Goal: Task Accomplishment & Management: Use online tool/utility

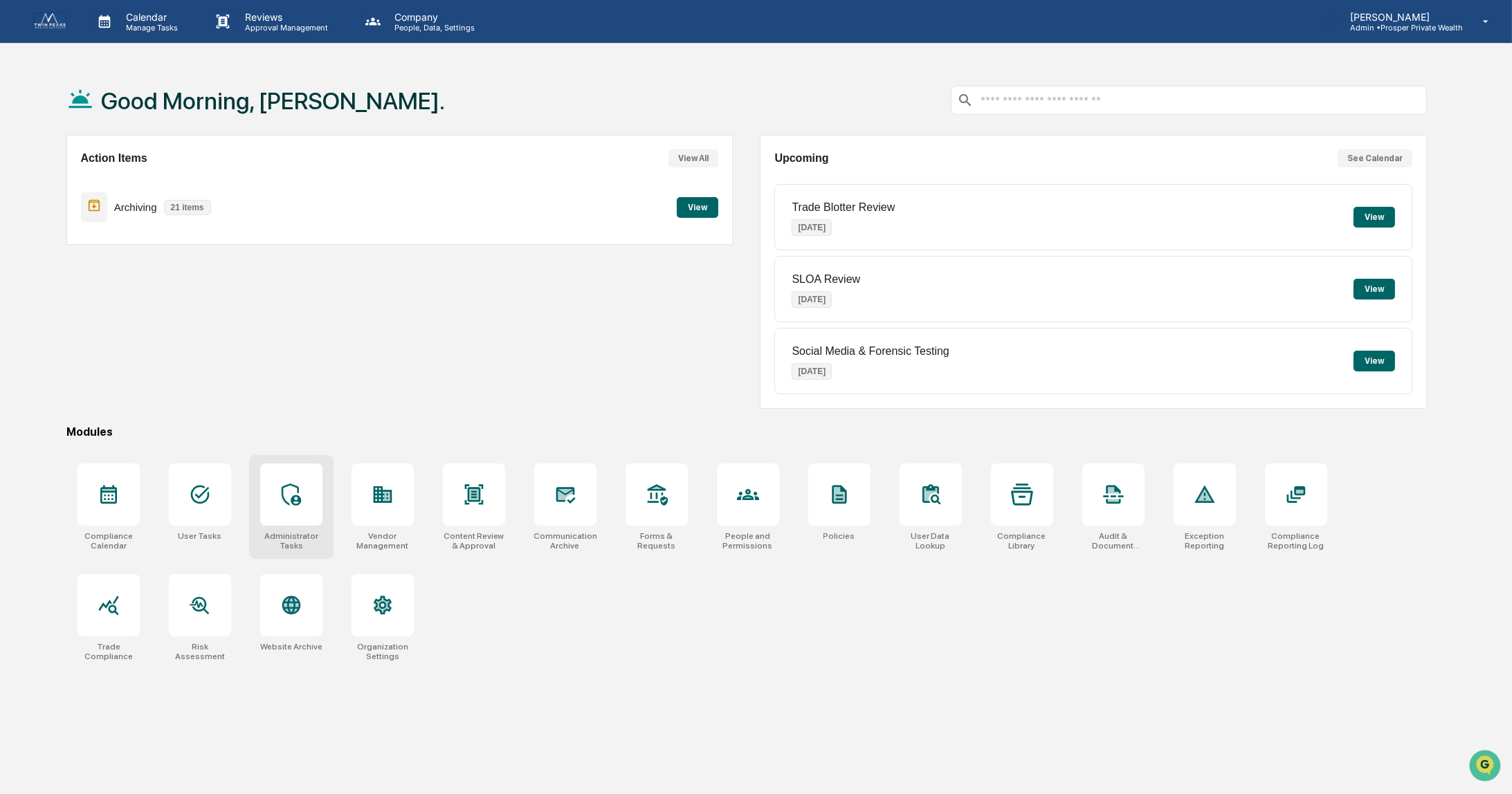
click at [291, 493] on icon at bounding box center [290, 494] width 19 height 23
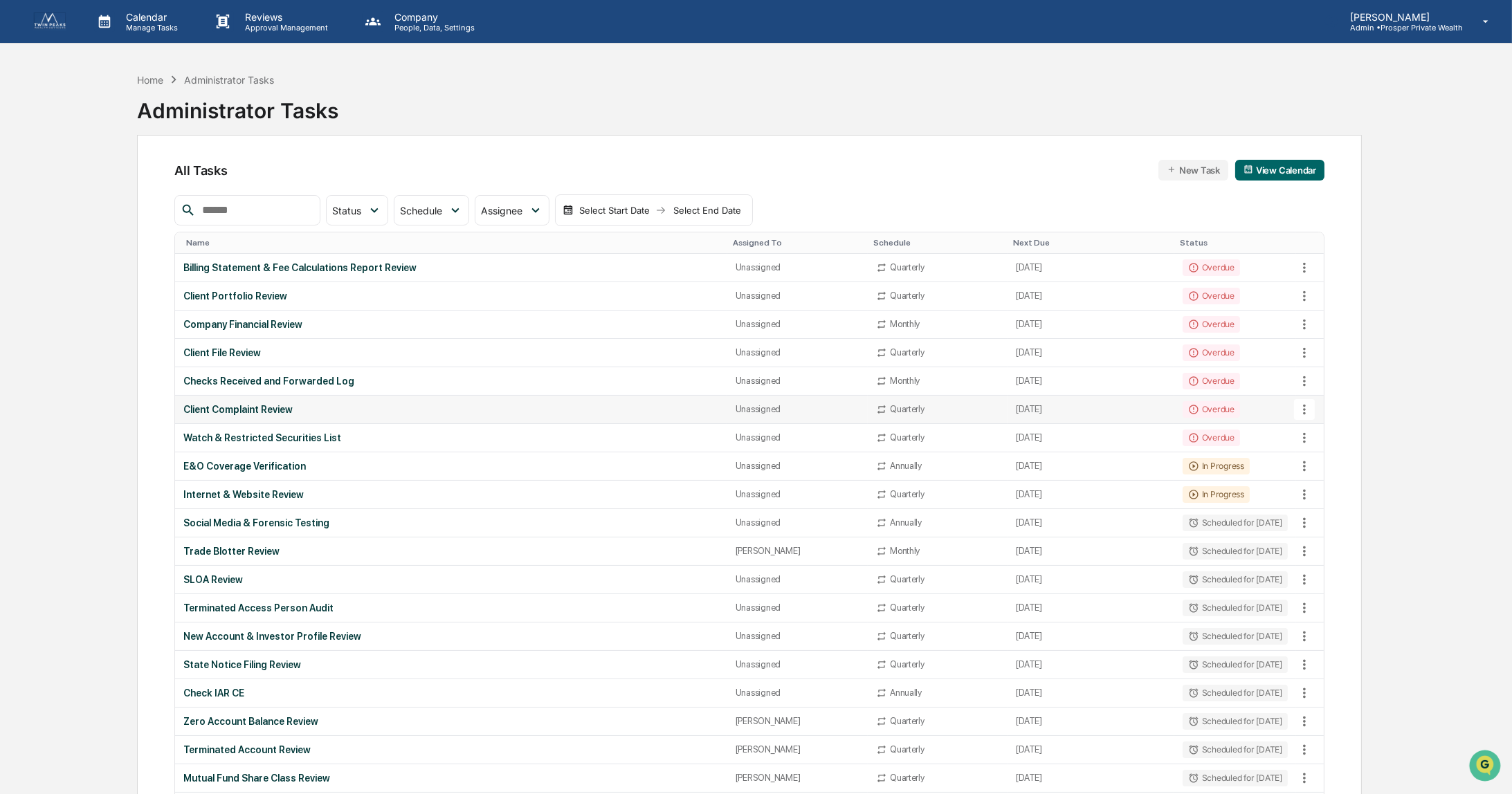
click at [1305, 404] on icon at bounding box center [1303, 409] width 3 height 10
click at [1335, 428] on li "View Task" at bounding box center [1357, 430] width 111 height 26
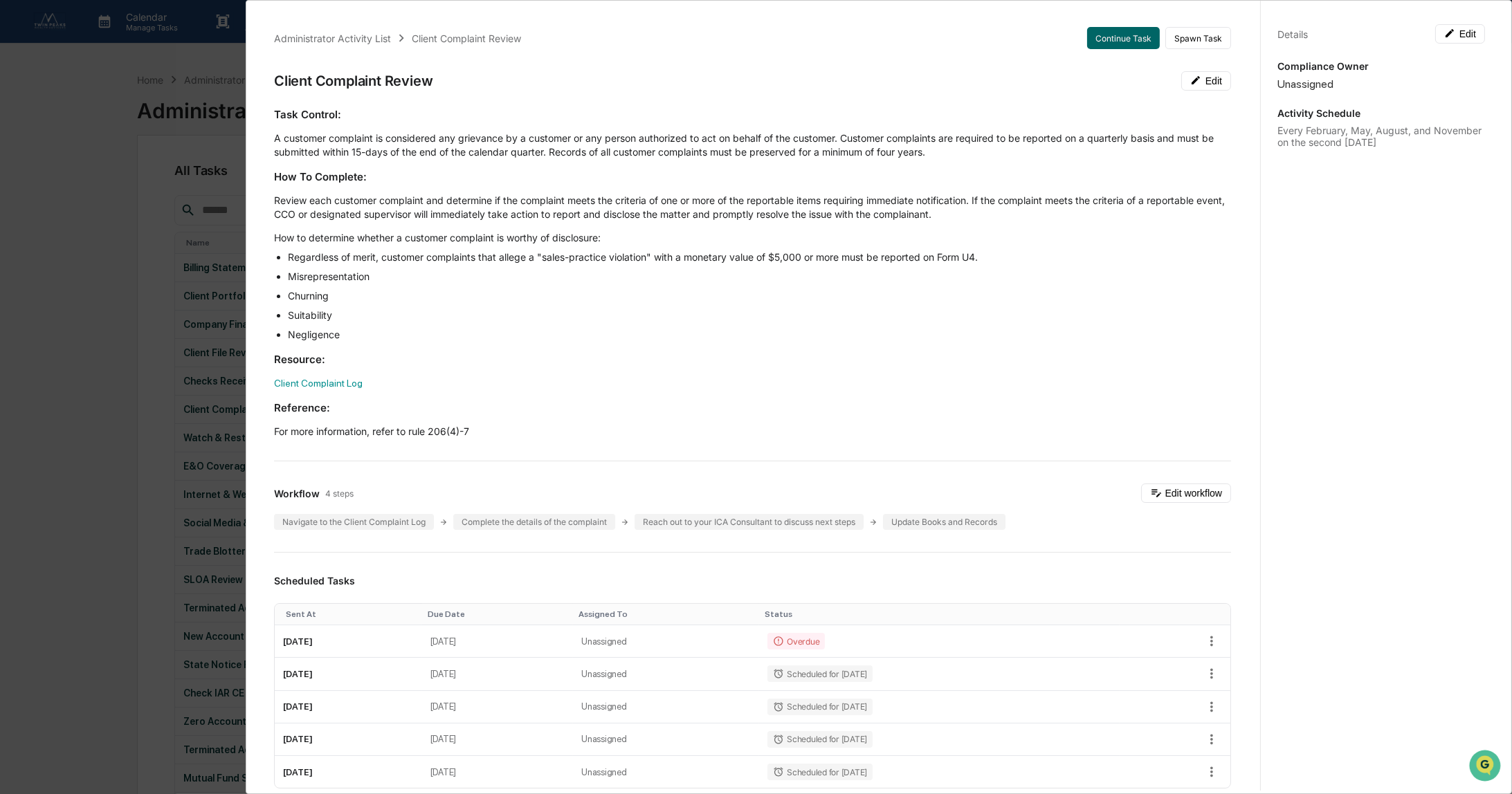
click at [125, 149] on div "Administrator Activity List Client Complaint Review Continue Task Spawn Task Cl…" at bounding box center [756, 397] width 1512 height 794
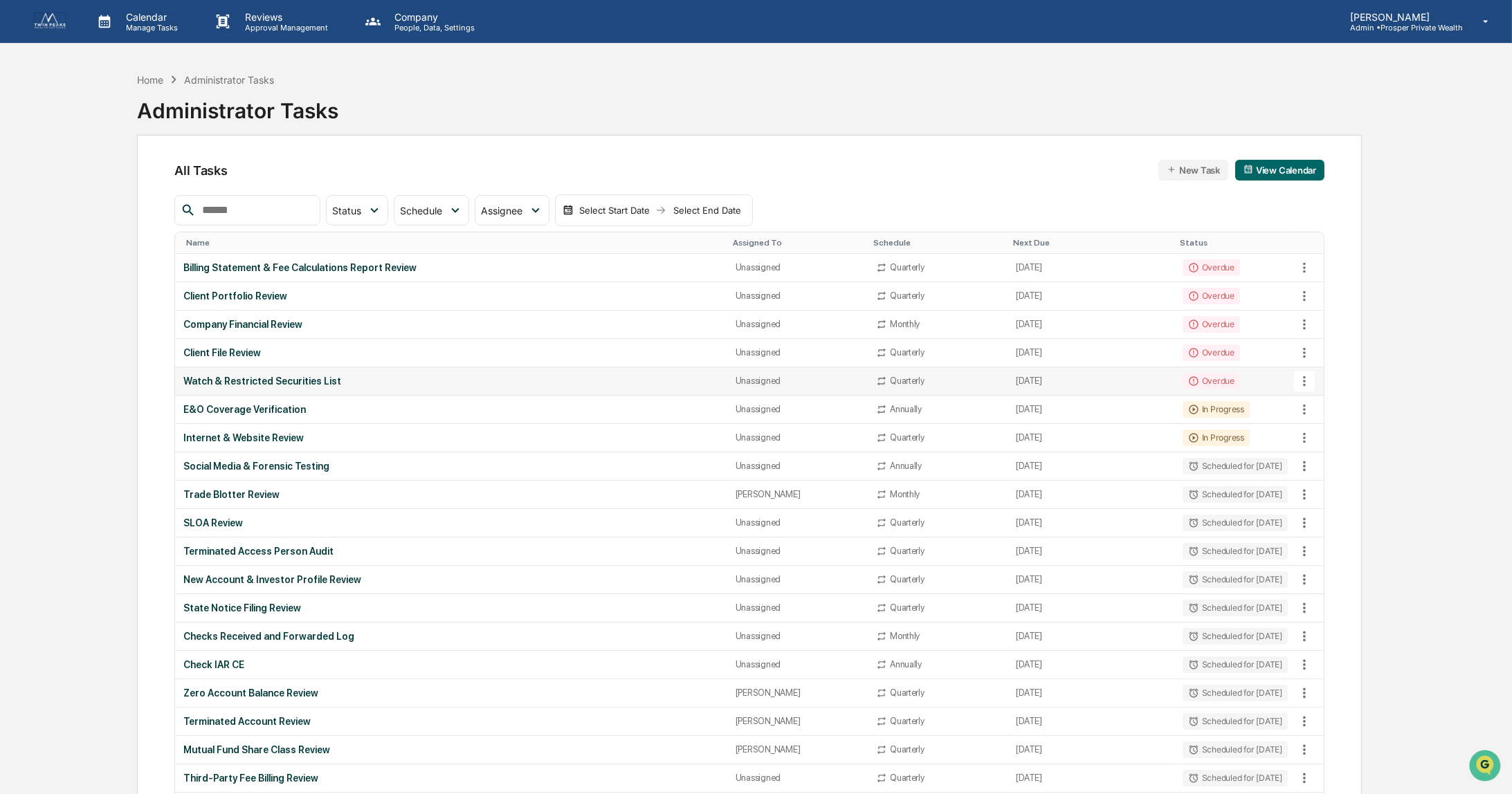
click at [1303, 377] on icon at bounding box center [1303, 381] width 3 height 10
click at [1346, 406] on li "View Task" at bounding box center [1357, 402] width 111 height 26
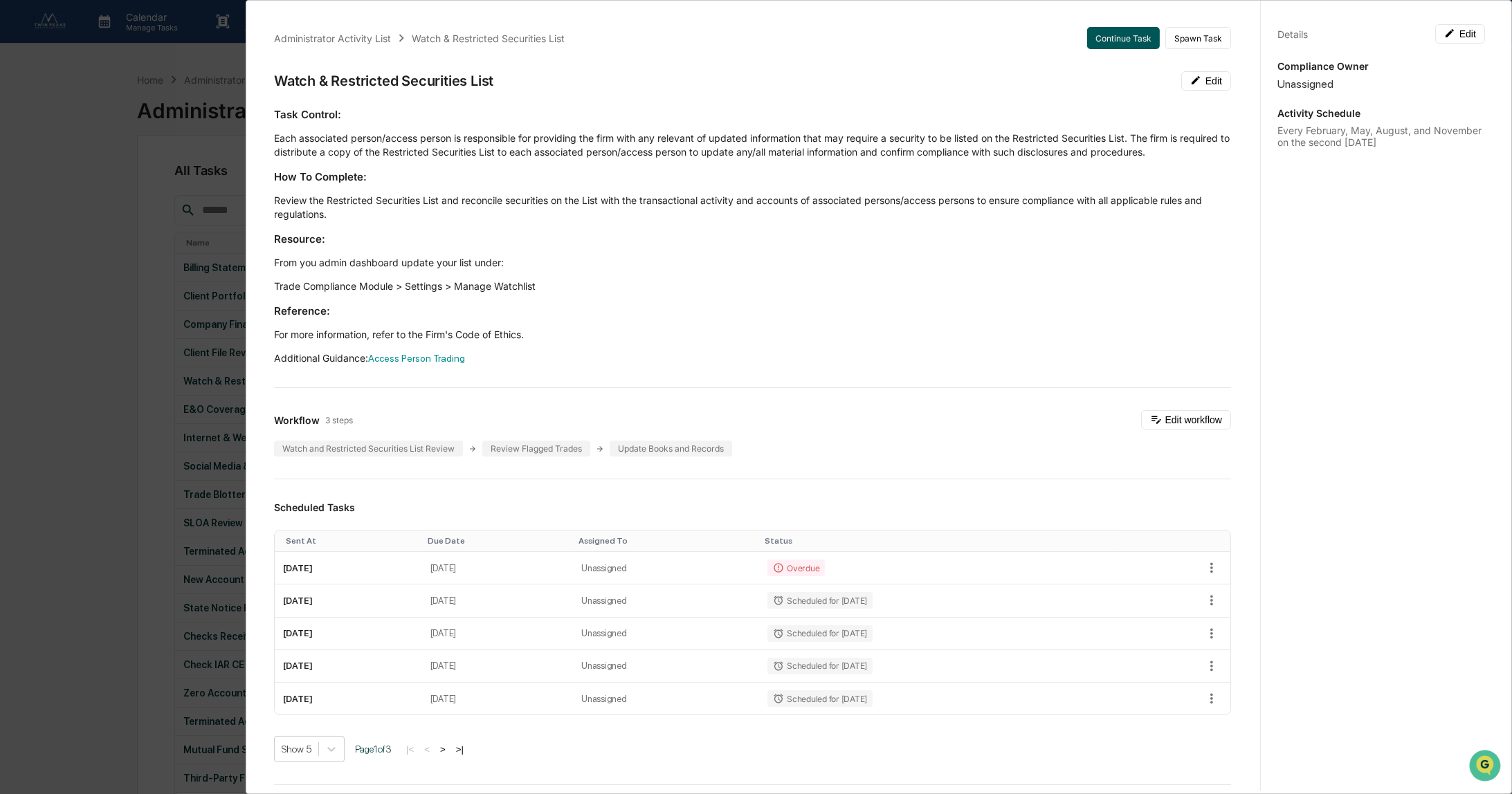
click at [1100, 39] on button "Continue Task" at bounding box center [1123, 38] width 73 height 23
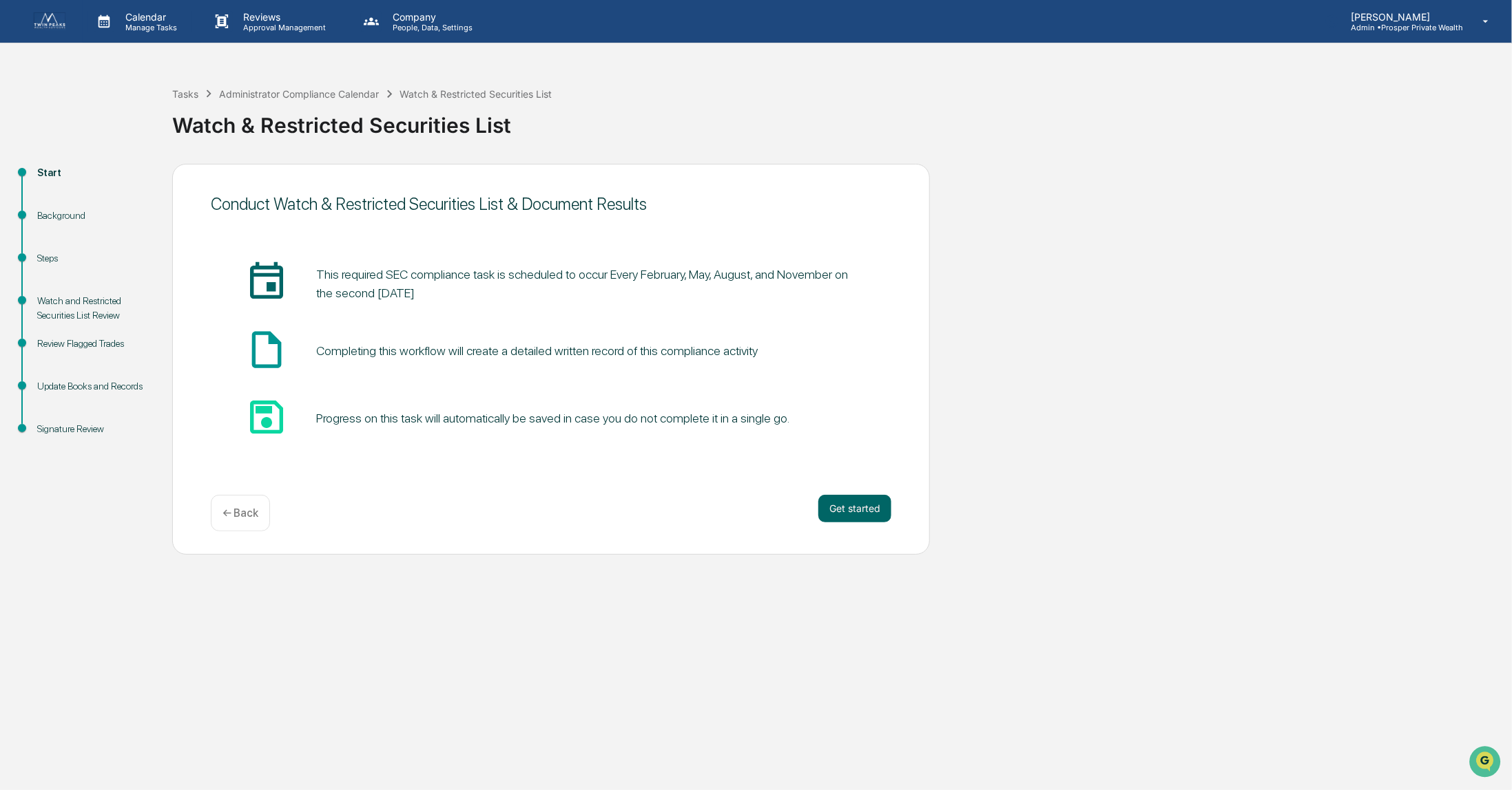
click at [144, 30] on p "Manage Tasks" at bounding box center [150, 27] width 70 height 10
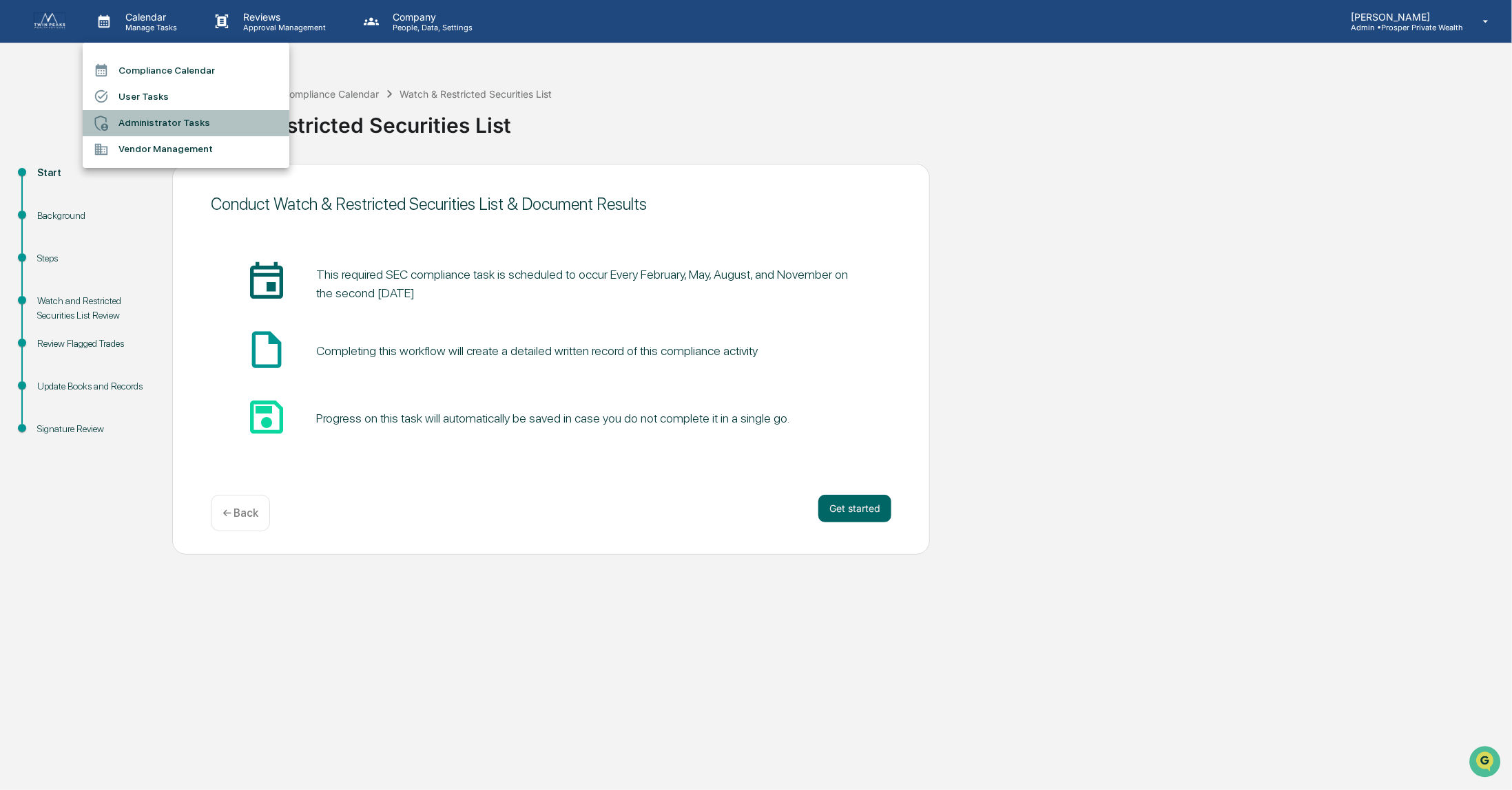
click at [146, 122] on li "Administrator Tasks" at bounding box center [185, 123] width 207 height 26
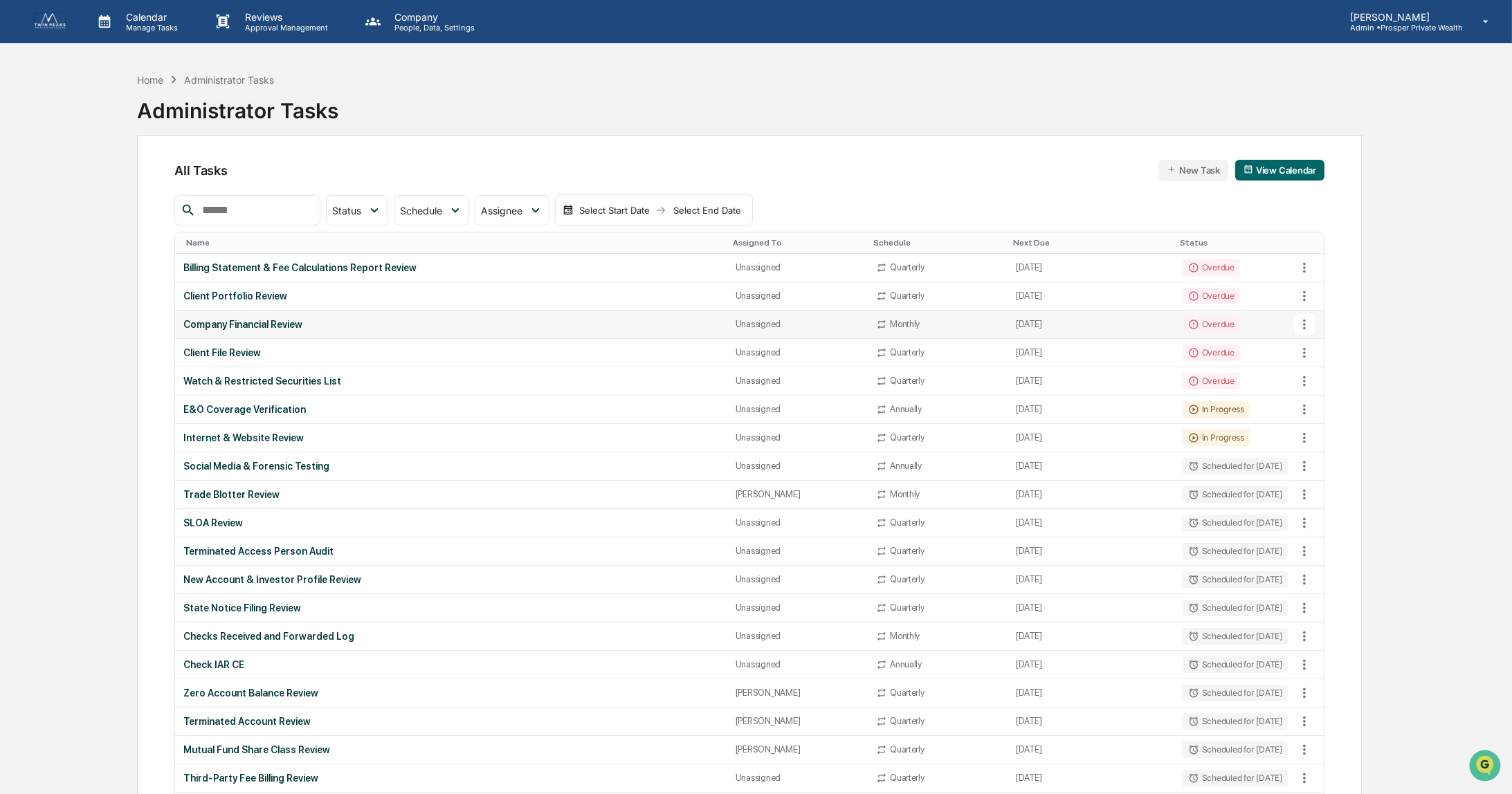
click at [259, 323] on div "Company Financial Review" at bounding box center [451, 324] width 535 height 11
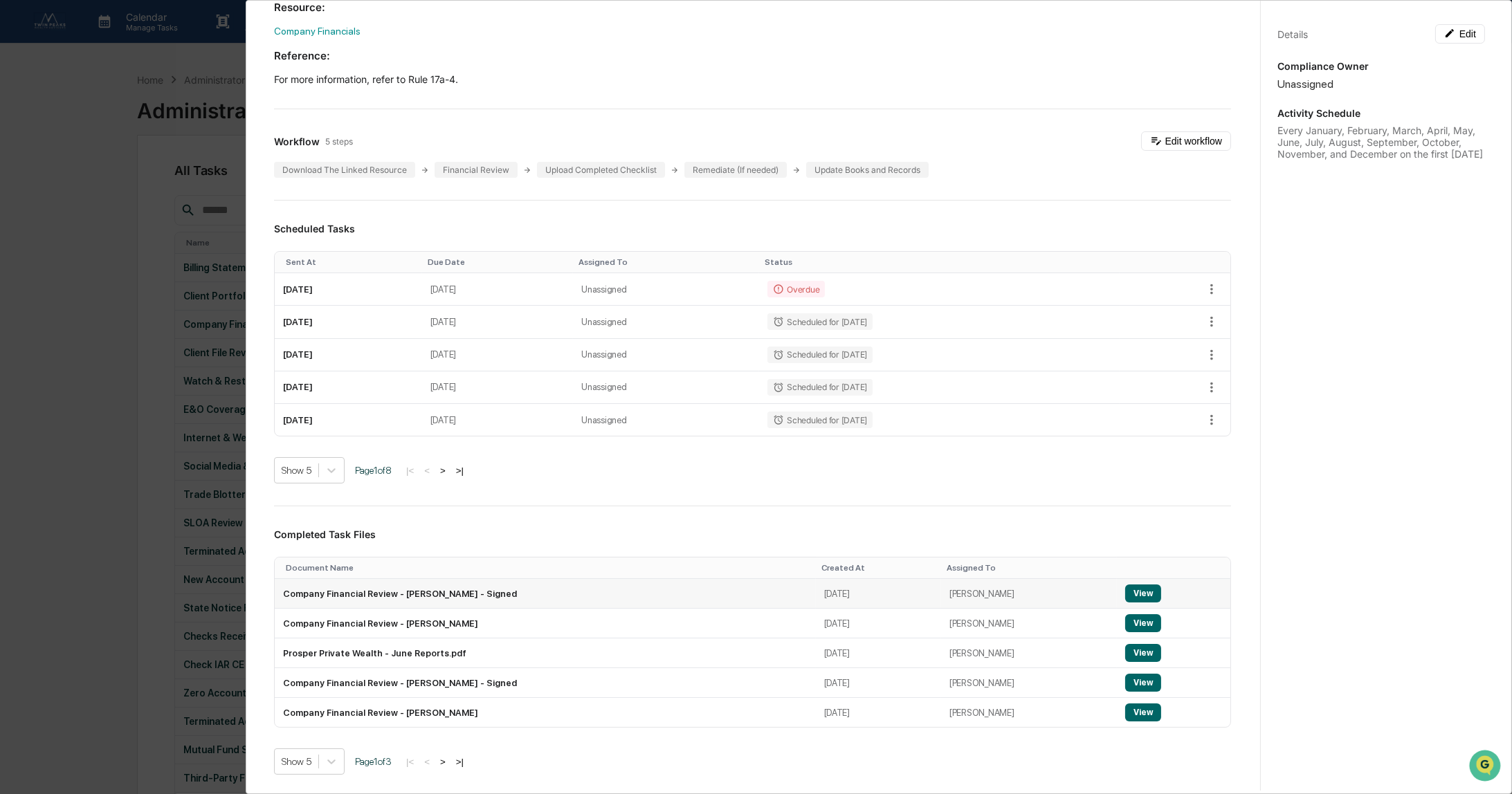
scroll to position [276, 0]
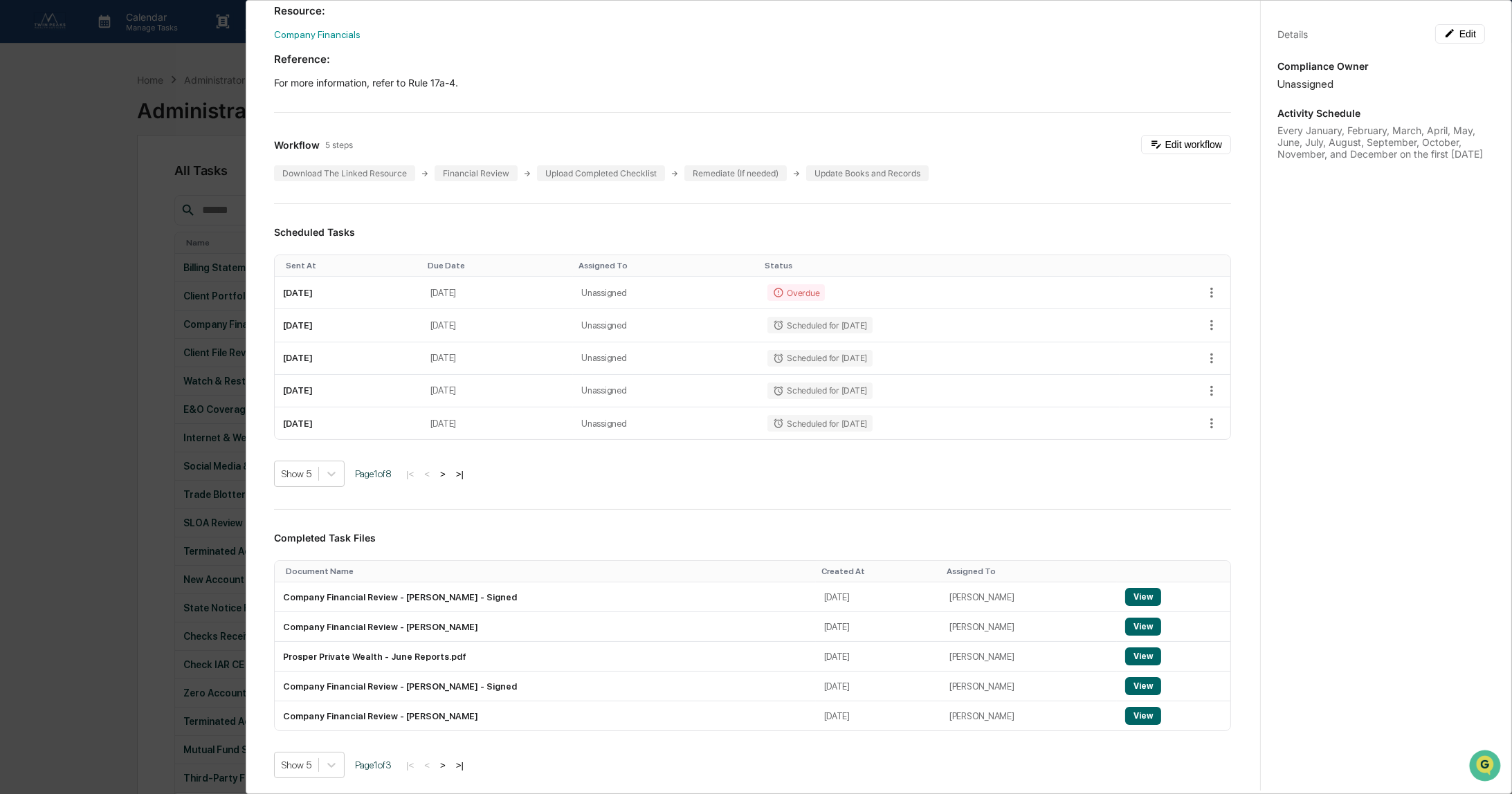
click at [70, 304] on div "Administrator Activity List Company Financial Review Continue Task Spawn Task C…" at bounding box center [756, 397] width 1512 height 794
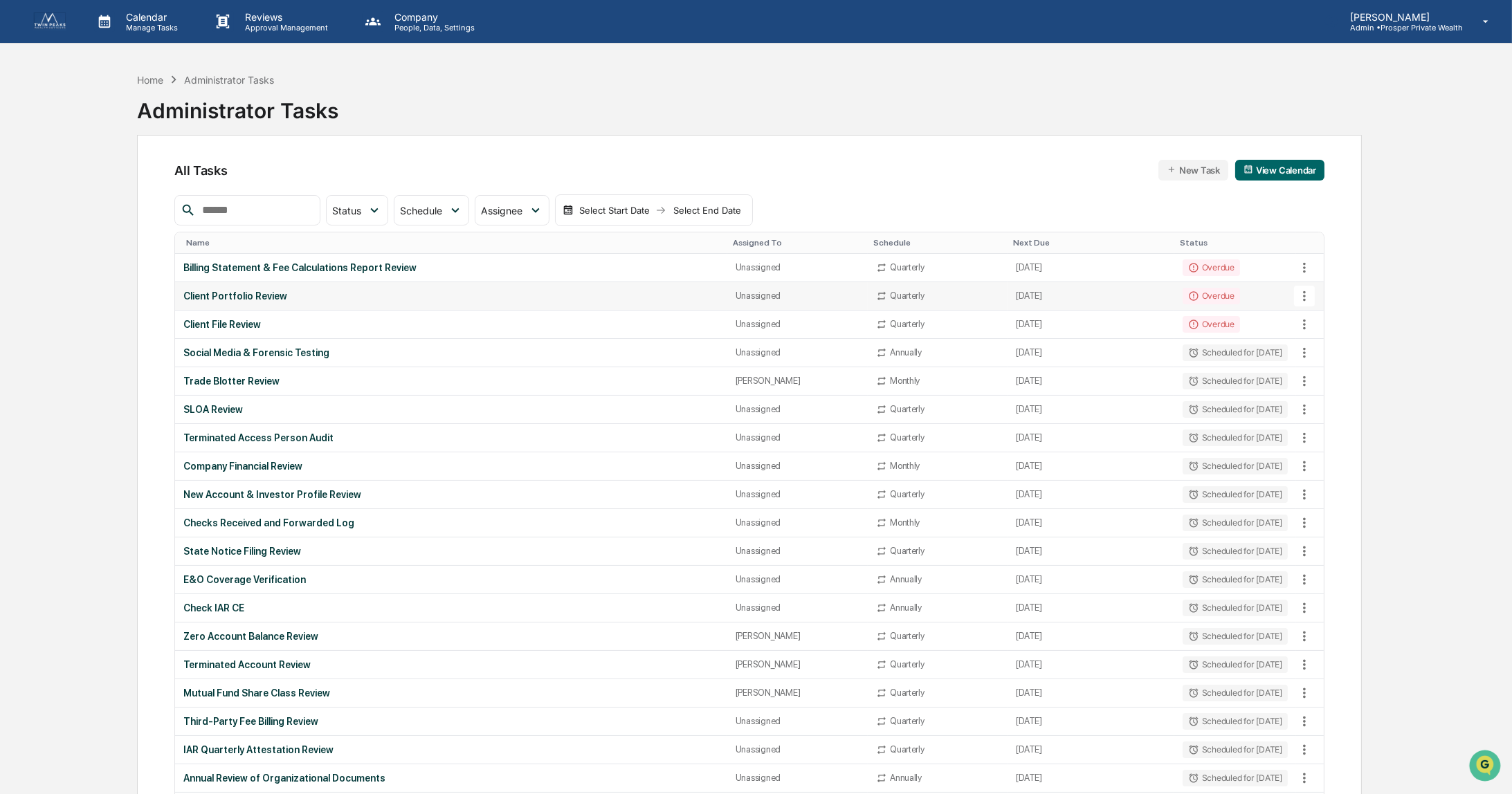
click at [230, 293] on div "Client Portfolio Review" at bounding box center [451, 296] width 535 height 11
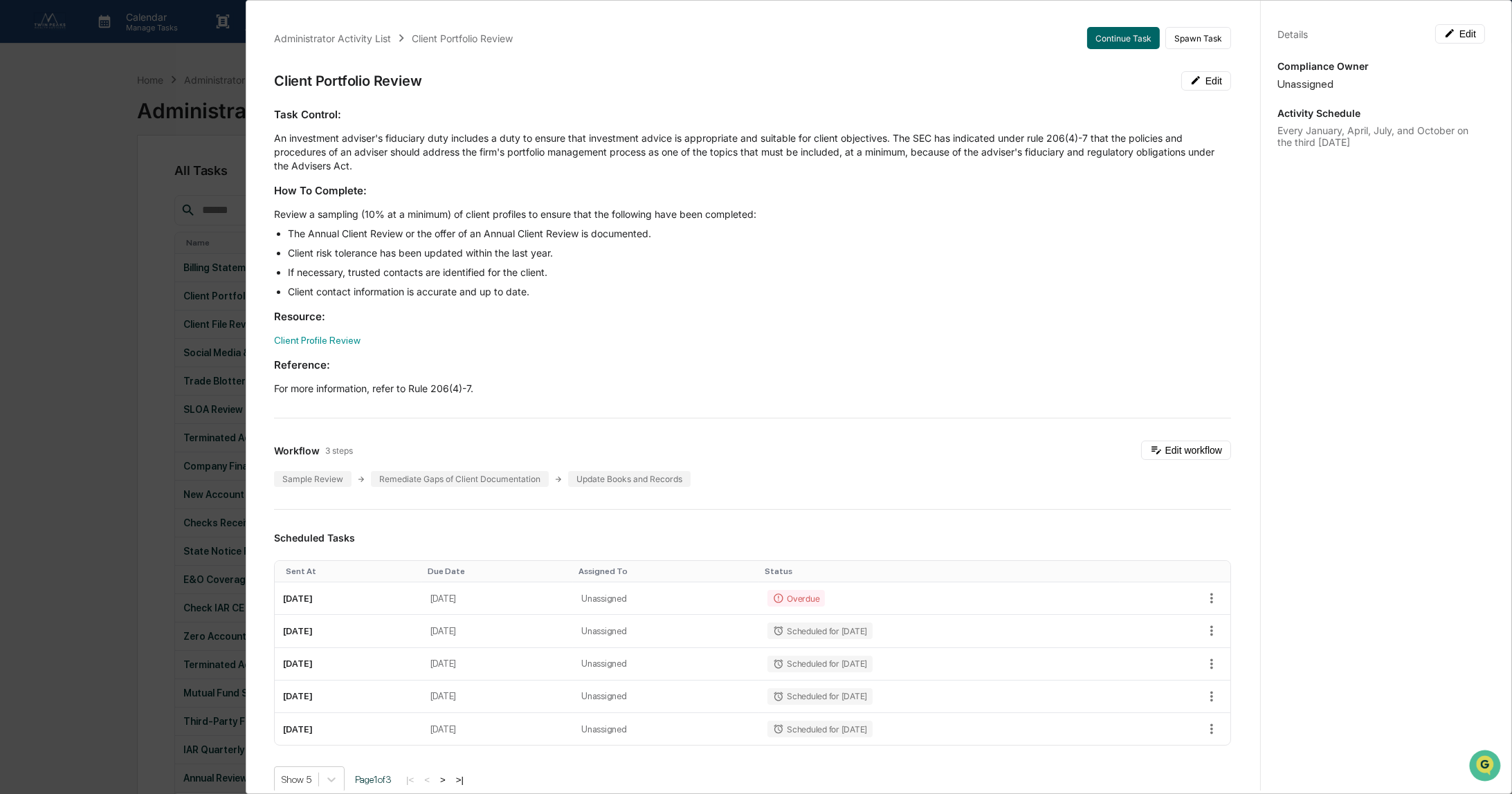
click at [83, 325] on div "Administrator Activity List Client Portfolio Review Continue Task Spawn Task Cl…" at bounding box center [756, 397] width 1512 height 794
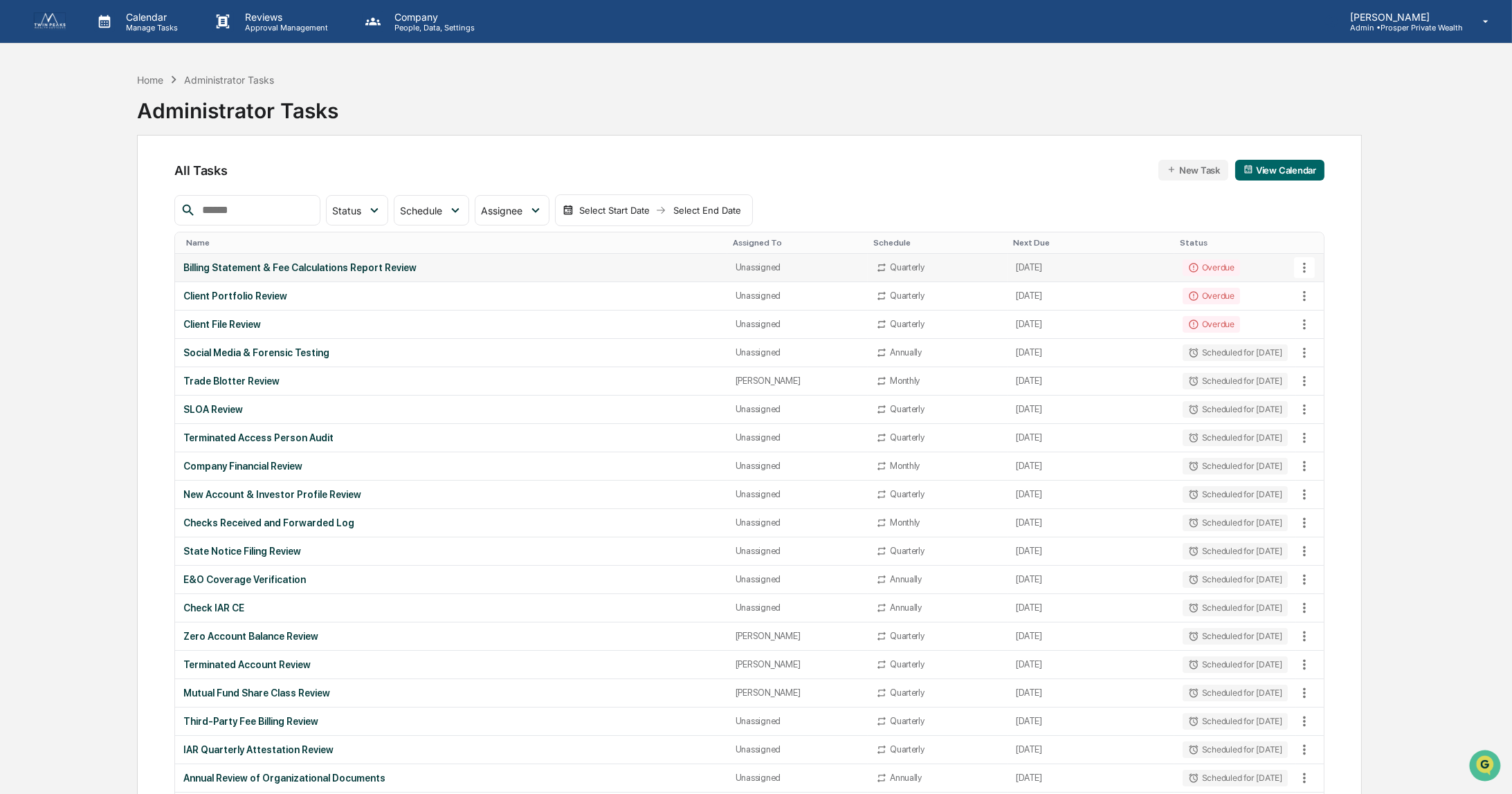
click at [333, 262] on div "Billing Statement & Fee Calculations Report Review" at bounding box center [451, 267] width 535 height 11
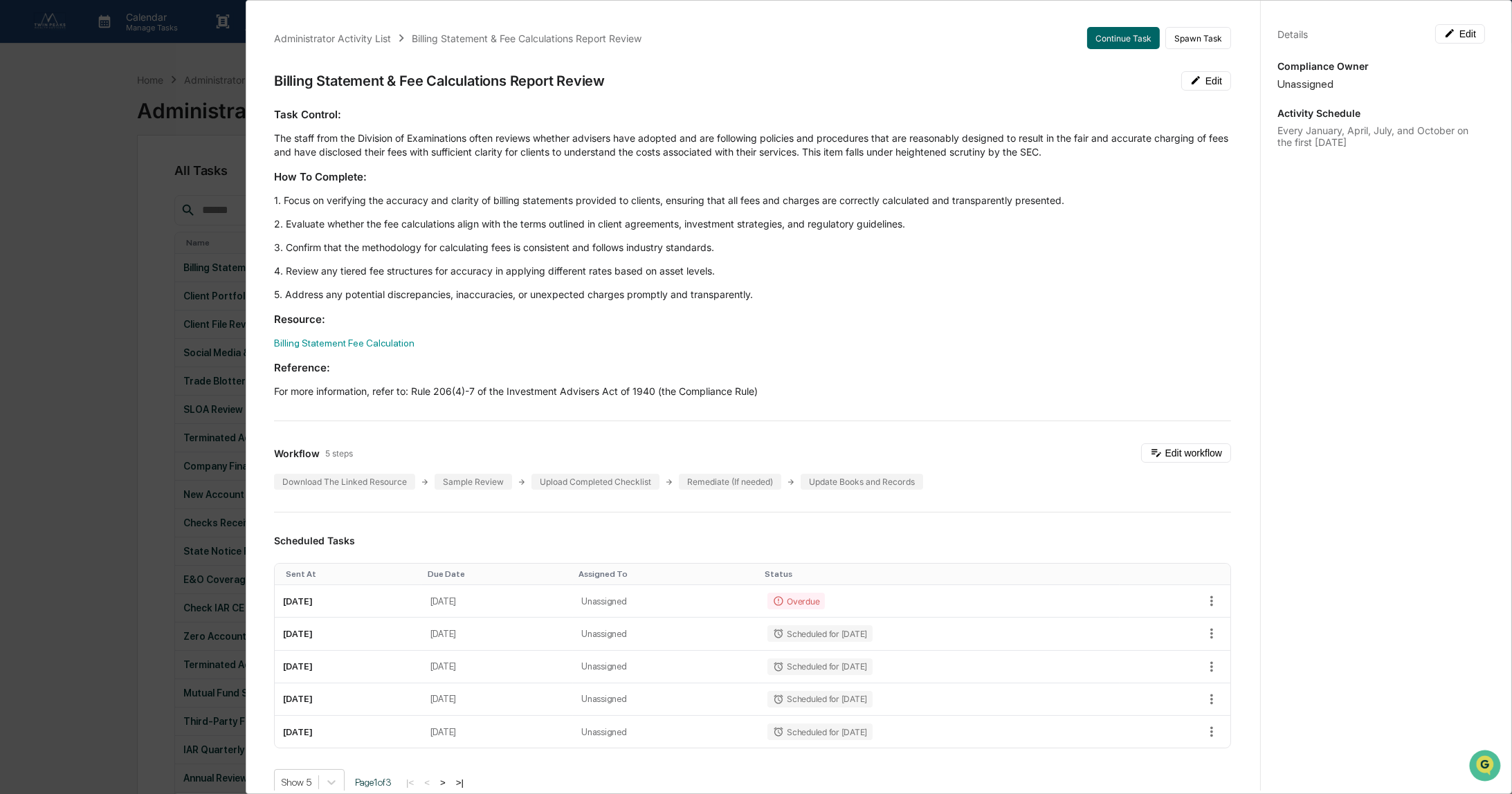
click at [100, 240] on div "Administrator Activity List Billing Statement & Fee Calculations Report Review …" at bounding box center [756, 397] width 1512 height 794
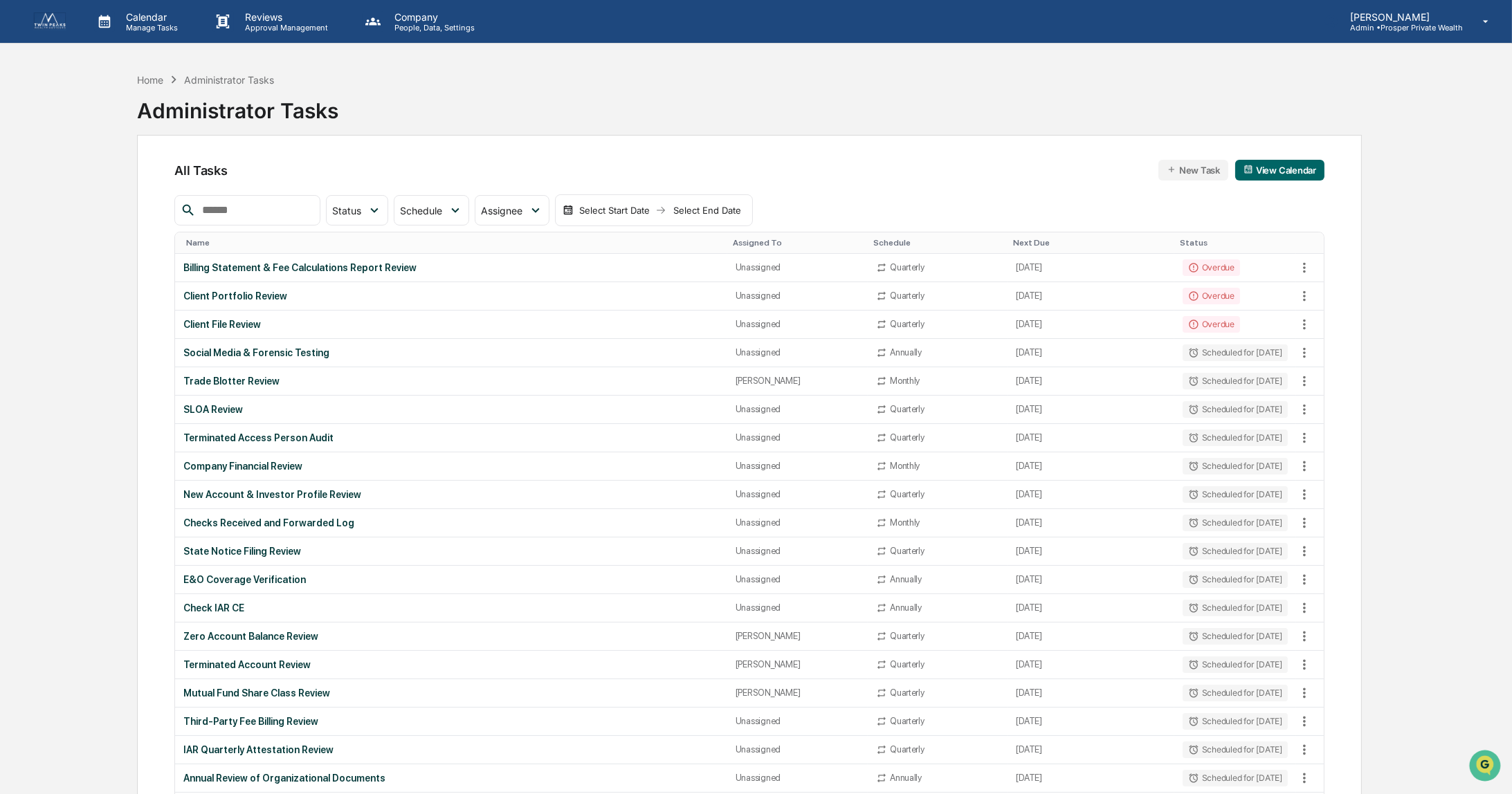
click at [653, 115] on div "Home Administrator Tasks Administrator Tasks" at bounding box center [749, 100] width 1225 height 69
click at [241, 299] on div "Client Portfolio Review" at bounding box center [451, 296] width 535 height 11
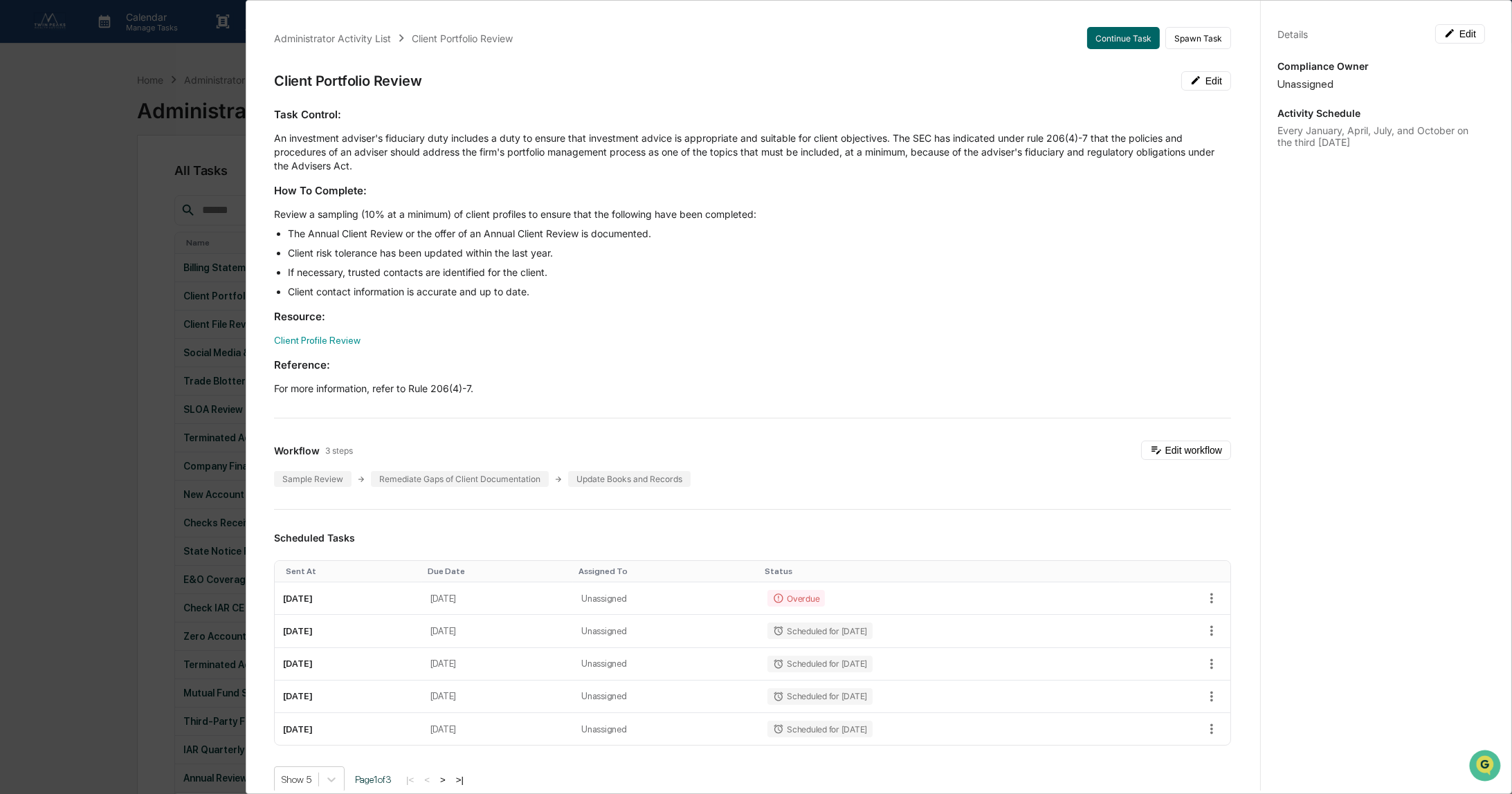
click at [131, 296] on div "Administrator Activity List Client Portfolio Review Continue Task Spawn Task Cl…" at bounding box center [756, 397] width 1512 height 794
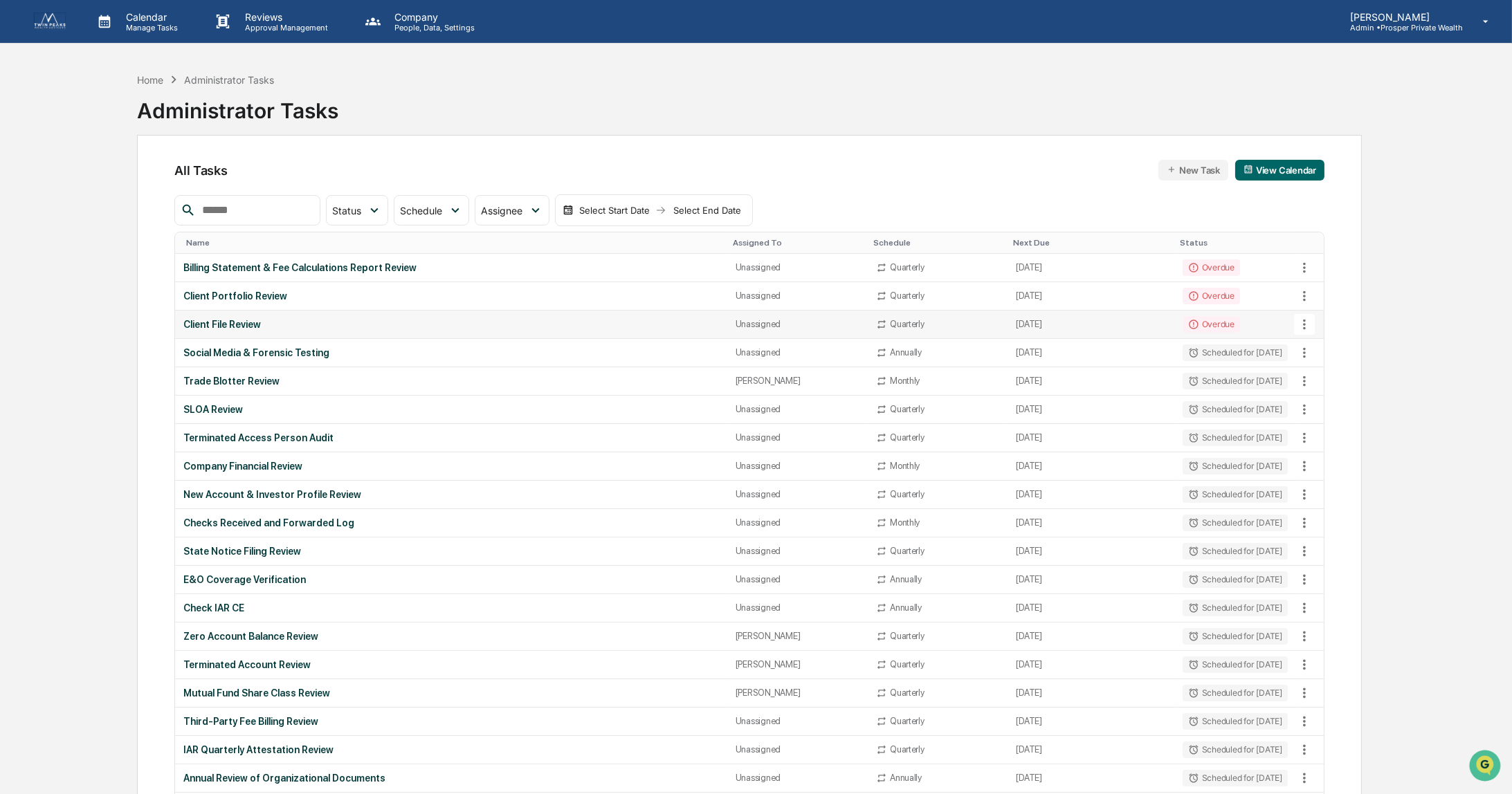
click at [250, 326] on div "Client File Review" at bounding box center [451, 324] width 535 height 11
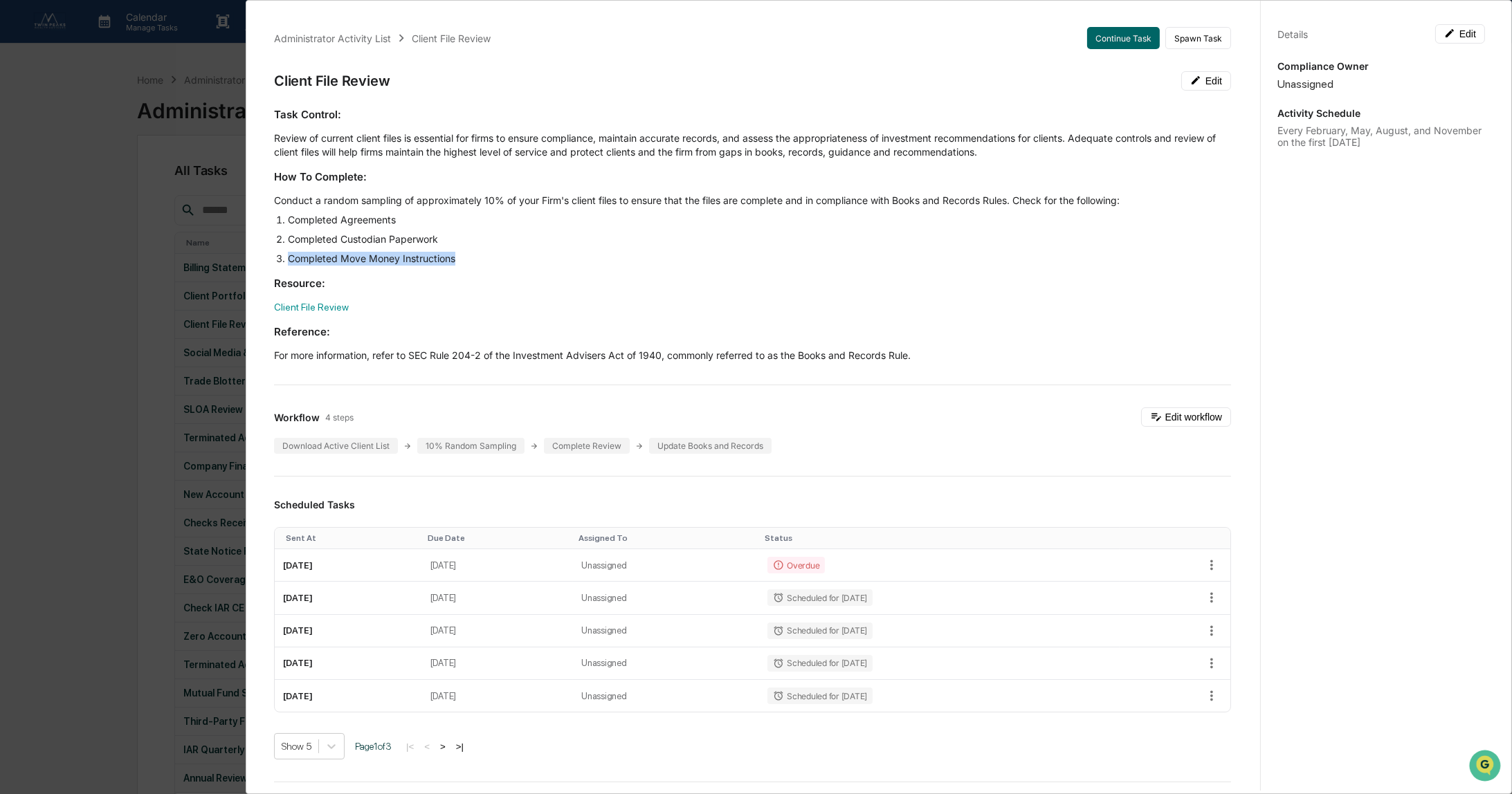
drag, startPoint x: 289, startPoint y: 258, endPoint x: 463, endPoint y: 255, distance: 174.0
click at [463, 255] on li "Completed Move Money Instructions" at bounding box center [759, 259] width 943 height 14
click at [73, 427] on div "Administrator Activity List Client File Review Continue Task Spawn Task Client …" at bounding box center [756, 397] width 1512 height 794
